Goal: Task Accomplishment & Management: Manage account settings

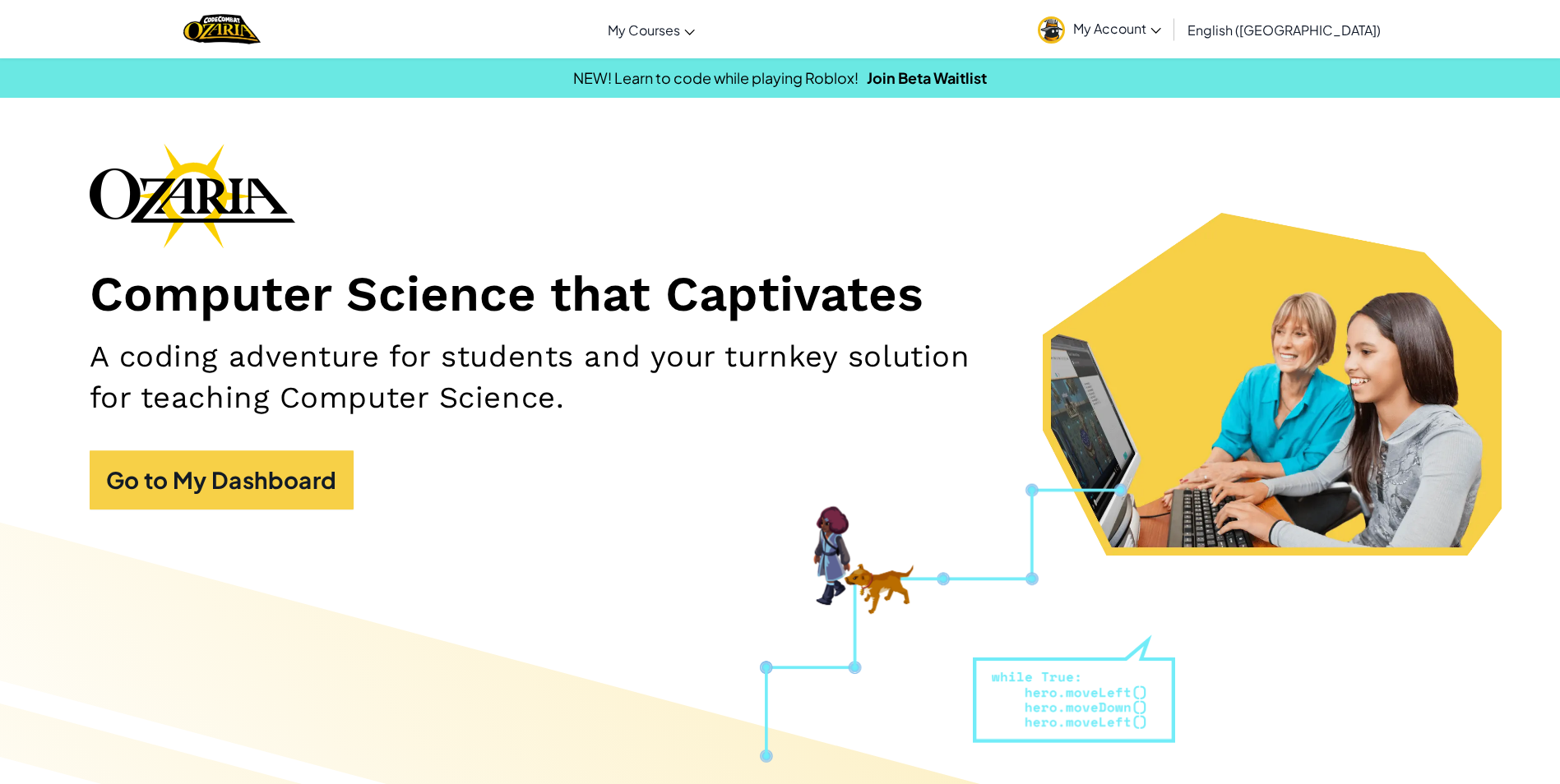
click at [1170, 28] on link "My Account" at bounding box center [1100, 28] width 140 height 52
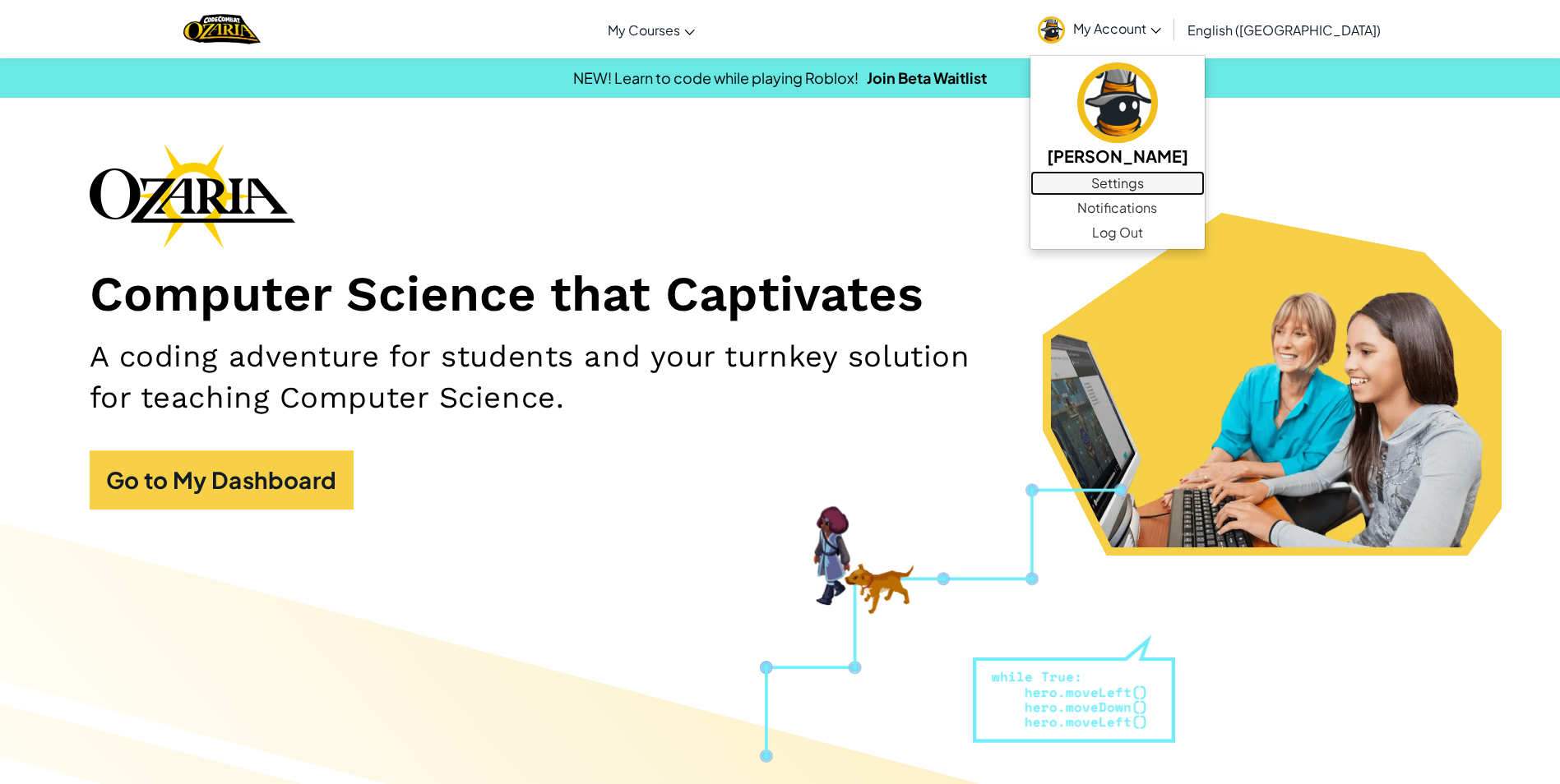
click at [1205, 173] on link "Settings" at bounding box center [1118, 183] width 175 height 25
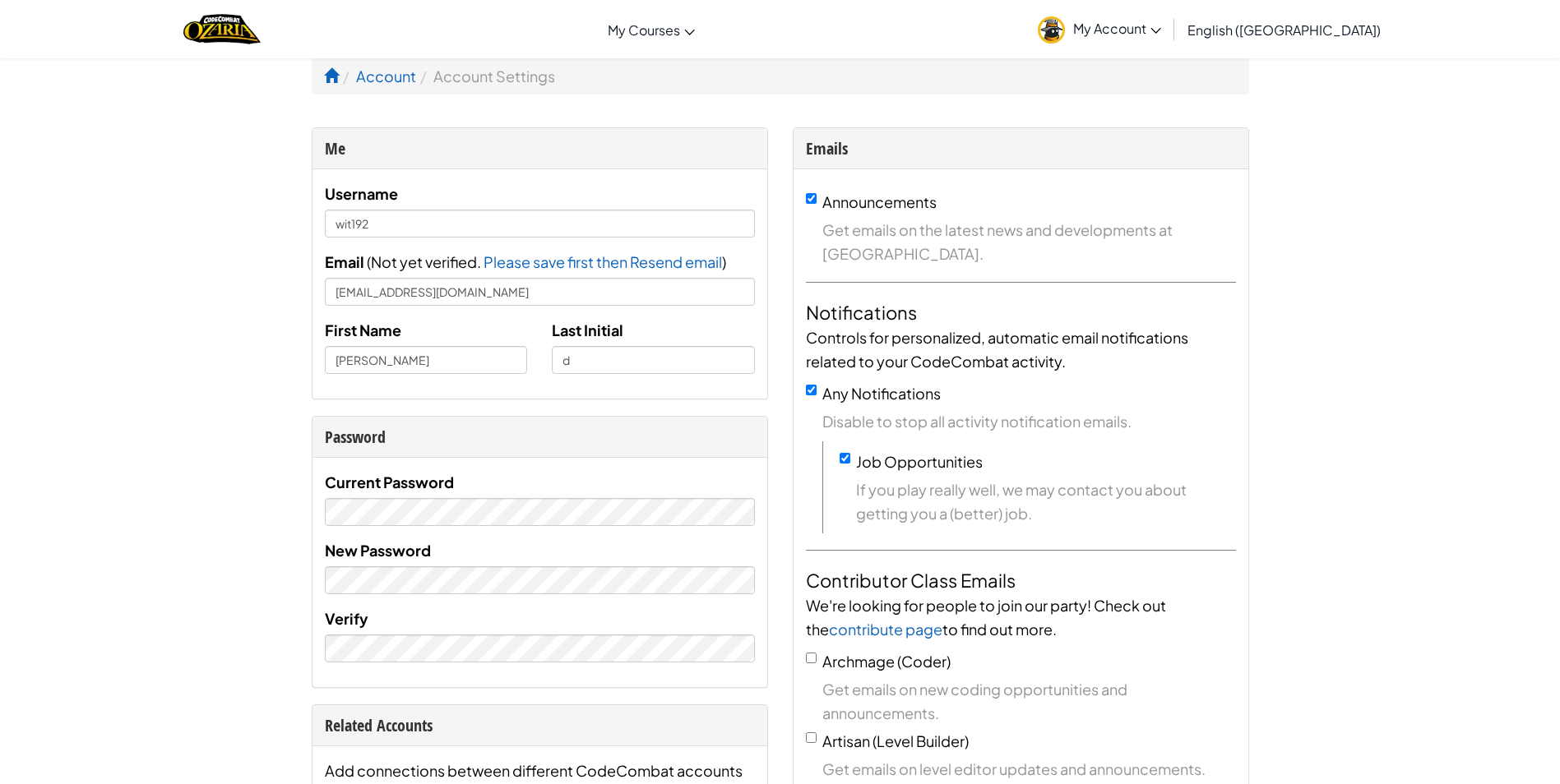
drag, startPoint x: 290, startPoint y: 105, endPoint x: 249, endPoint y: 151, distance: 61.6
drag, startPoint x: 1354, startPoint y: 240, endPoint x: 1341, endPoint y: 250, distance: 16.4
